Goal: Find specific page/section: Find specific page/section

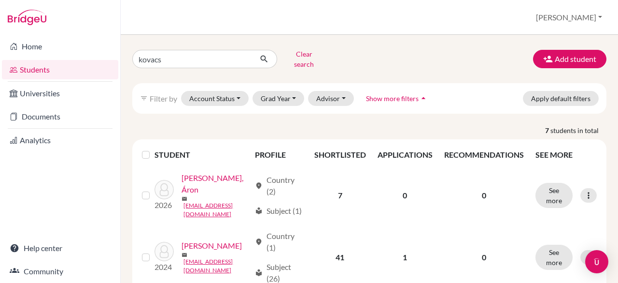
click at [71, 72] on link "Students" at bounding box center [60, 69] width 116 height 19
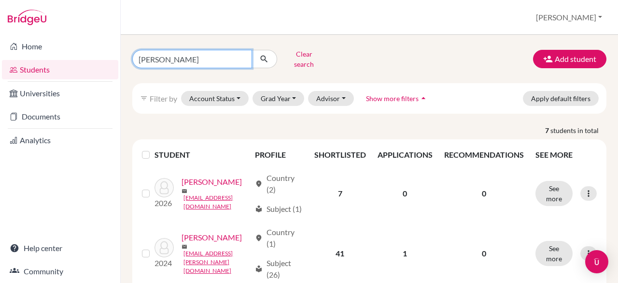
drag, startPoint x: 0, startPoint y: 0, endPoint x: 109, endPoint y: 56, distance: 122.3
click at [109, 56] on div "Home Students Universities Documents Analytics Help center Community Students o…" at bounding box center [309, 141] width 618 height 283
type input "aliz"
click button "submit" at bounding box center [265, 59] width 26 height 18
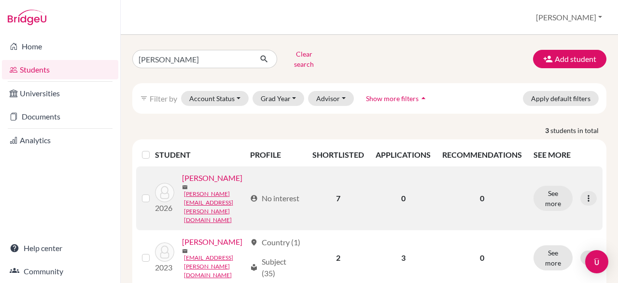
click at [182, 184] on link "Bálint, Aliz" at bounding box center [212, 178] width 60 height 12
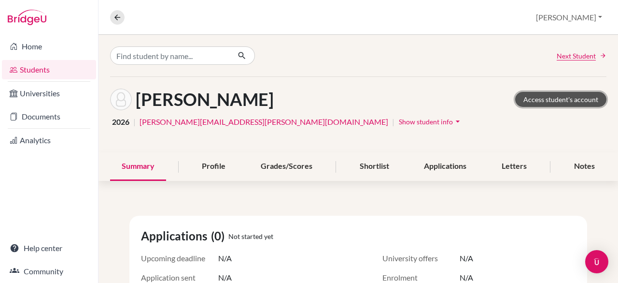
click at [544, 95] on link "Access student's account" at bounding box center [560, 99] width 91 height 15
